Goal: Information Seeking & Learning: Learn about a topic

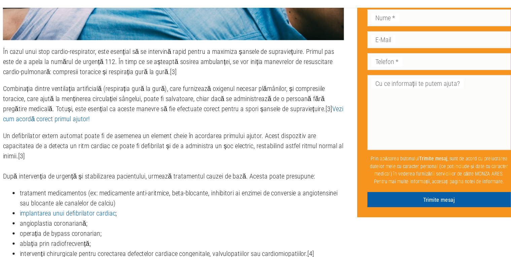
scroll to position [1191, 0]
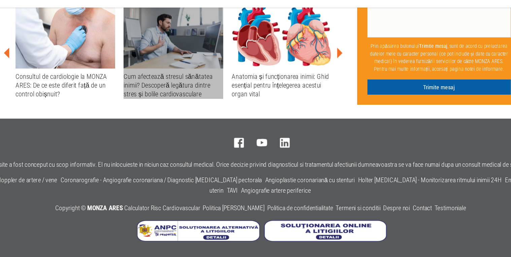
click at [169, 121] on div "Cum afectează stresul sănătatea inimii? Descoperă legătura dintre stres și boli…" at bounding box center [185, 120] width 80 height 22
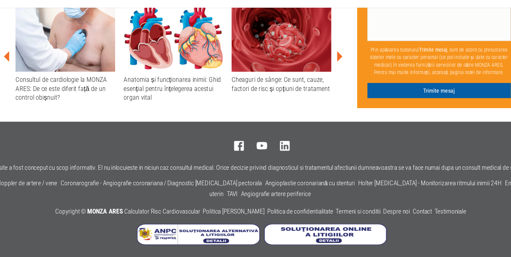
scroll to position [1289, 0]
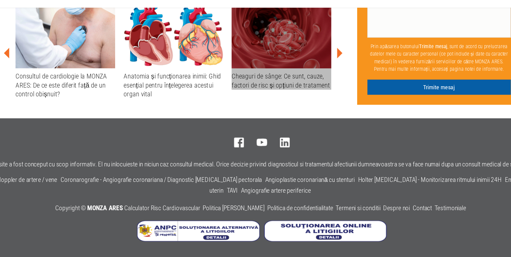
click at [296, 123] on div "Cheaguri de sânge: Ce sunt, cauze, factori de risc și opțiuni de tratament" at bounding box center [271, 115] width 80 height 14
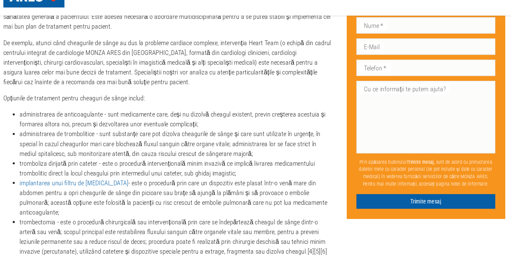
scroll to position [1005, 0]
